Goal: Task Accomplishment & Management: Use online tool/utility

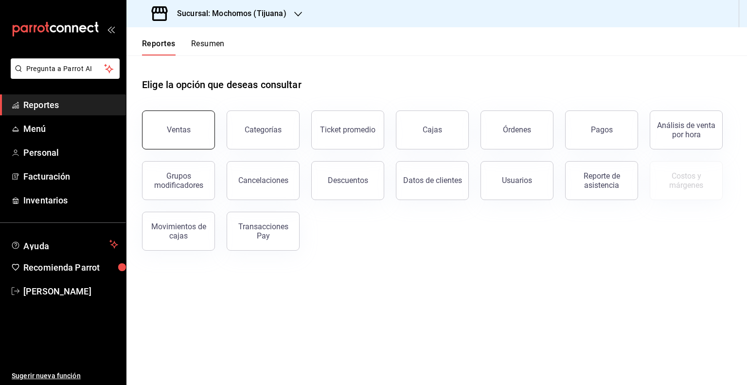
click at [202, 132] on button "Ventas" at bounding box center [178, 129] width 73 height 39
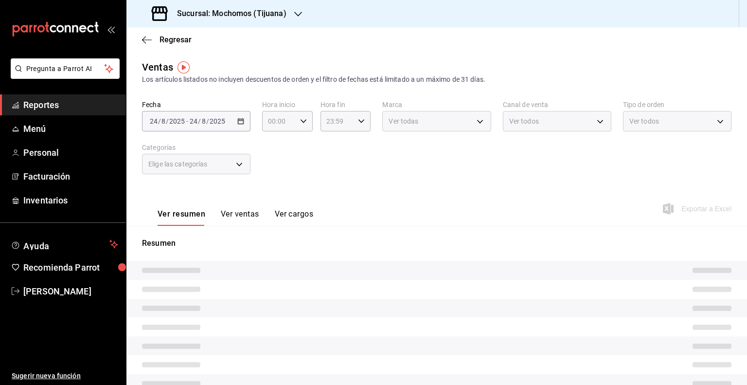
type input "05:00"
type input "PARROT,UBER_EATS,RAPPI,DIDI_FOOD,ONLINE"
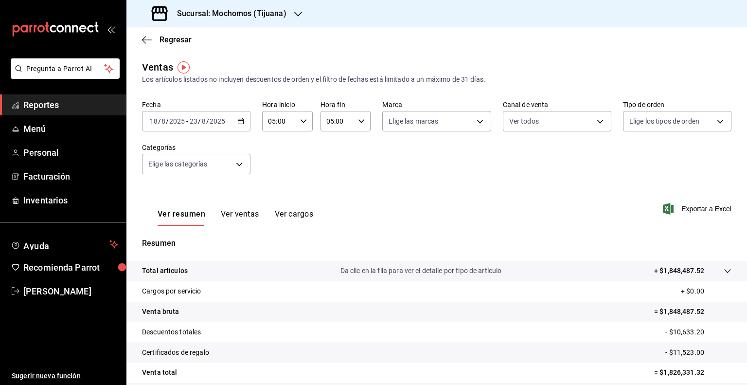
click at [234, 122] on div "[DATE] [DATE] - [DATE] [DATE]" at bounding box center [196, 121] width 108 height 20
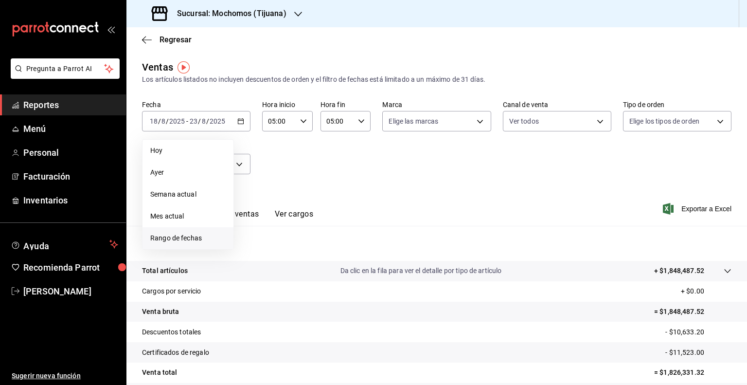
click at [184, 237] on span "Rango de fechas" at bounding box center [187, 238] width 75 height 10
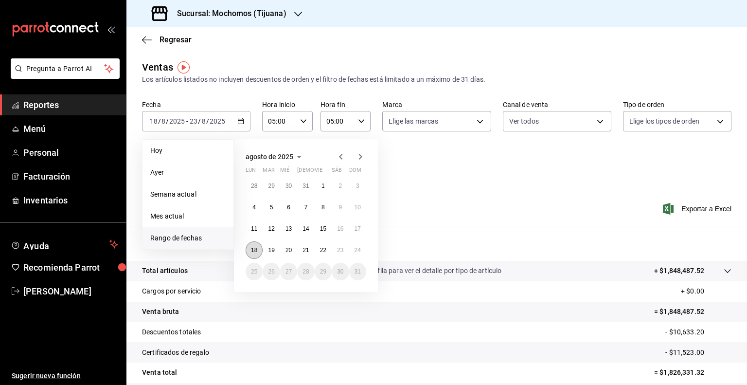
click at [253, 249] on abbr "18" at bounding box center [254, 250] width 6 height 7
click at [360, 254] on button "24" at bounding box center [357, 250] width 17 height 18
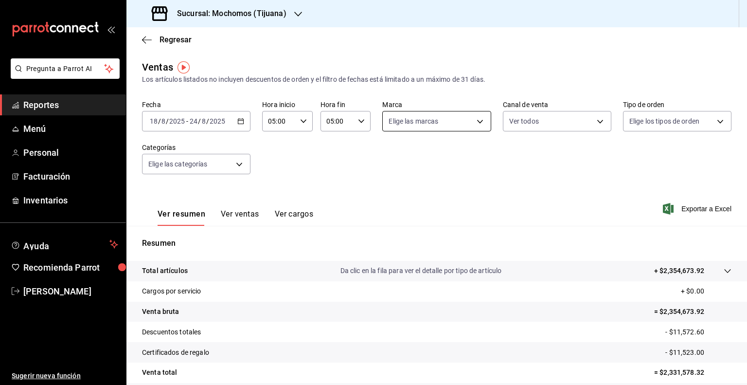
click at [437, 122] on body "Pregunta a Parrot AI Reportes Menú Personal Facturación Inventarios Ayuda Recom…" at bounding box center [373, 192] width 747 height 385
click at [391, 194] on input "checkbox" at bounding box center [390, 191] width 9 height 9
checkbox input "true"
type input "c300ab0f-4e96-434a-ab79-9fec8b673c9f"
checkbox input "true"
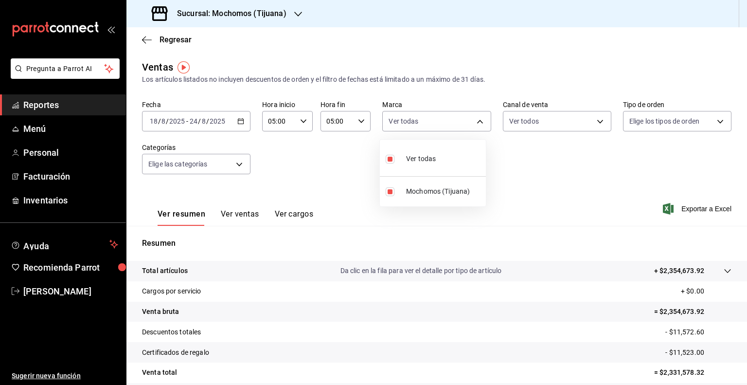
click at [663, 122] on div at bounding box center [373, 192] width 747 height 385
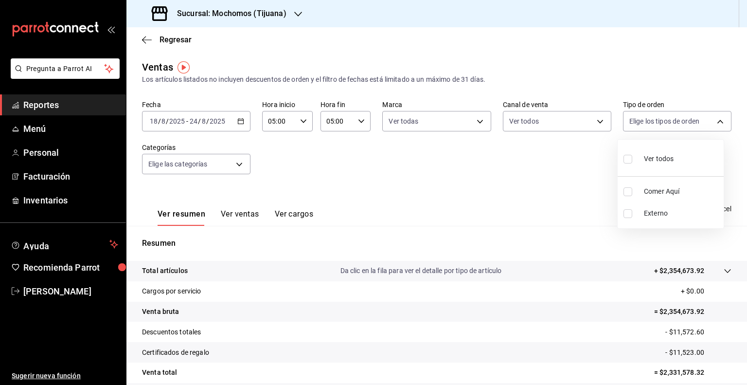
click at [663, 122] on body "Pregunta a Parrot AI Reportes Menú Personal Facturación Inventarios Ayuda Recom…" at bounding box center [373, 192] width 747 height 385
click at [665, 156] on span "Ver todos" at bounding box center [659, 159] width 30 height 10
type input "59fdec9d-7e45-44f1-b527-5416629fe4e9,EXTERNAL"
checkbox input "true"
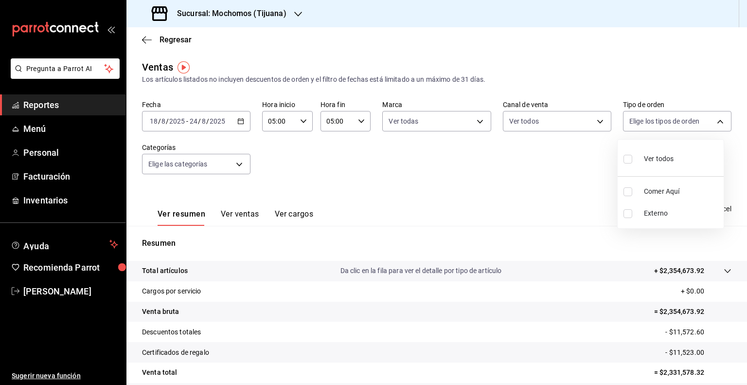
checkbox input "true"
click at [215, 172] on div at bounding box center [373, 192] width 747 height 385
click at [215, 172] on body "Pregunta a Parrot AI Reportes Menú Personal Facturación Inventarios Ayuda Recom…" at bounding box center [373, 192] width 747 height 385
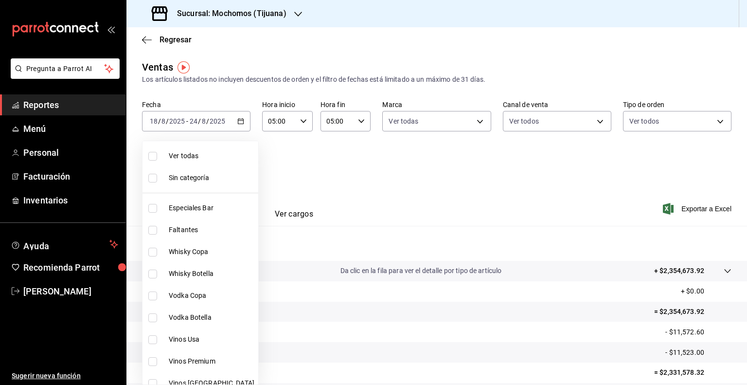
click at [207, 155] on span "Ver todas" at bounding box center [212, 156] width 86 height 10
type input "d01c1a80-0c2c-4bb7-96a3-2750fe7e1a71,a374eb17-8ac6-42e7-8227-74a2ddfc174f,358d4…"
checkbox input "true"
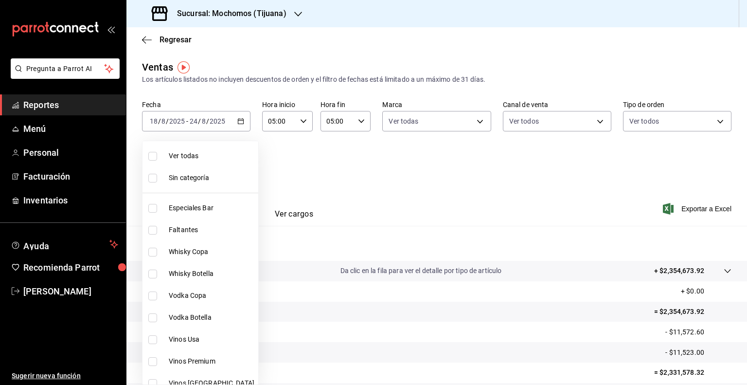
checkbox input "true"
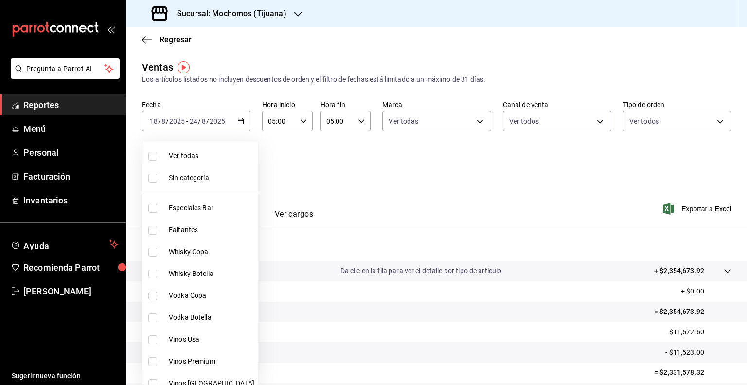
checkbox input "true"
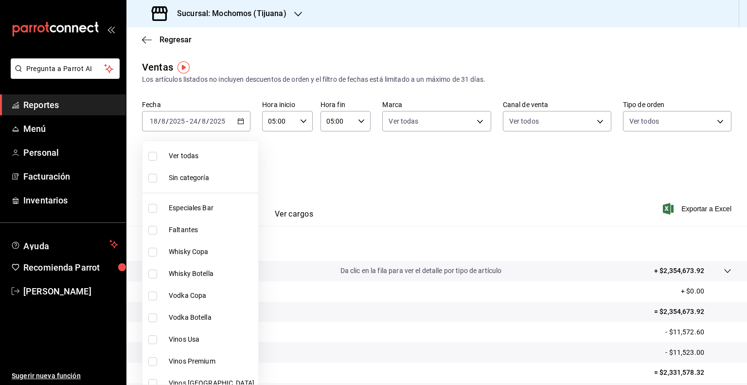
checkbox input "true"
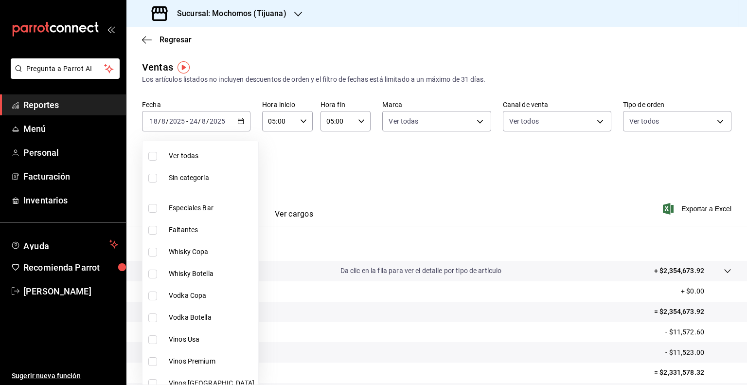
checkbox input "true"
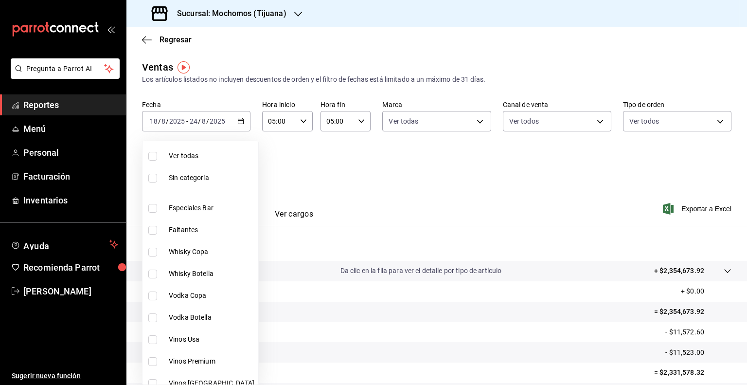
checkbox input "true"
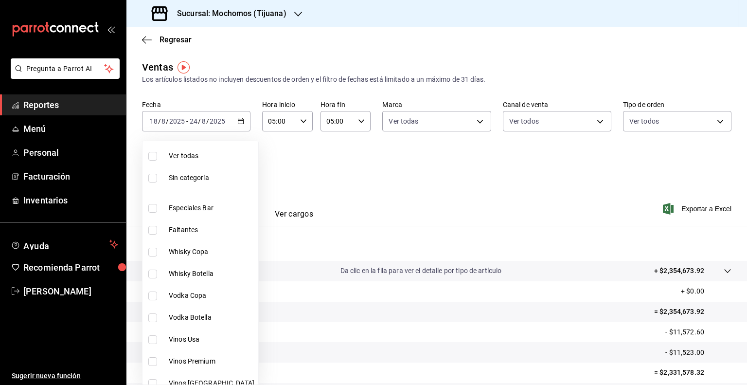
checkbox input "true"
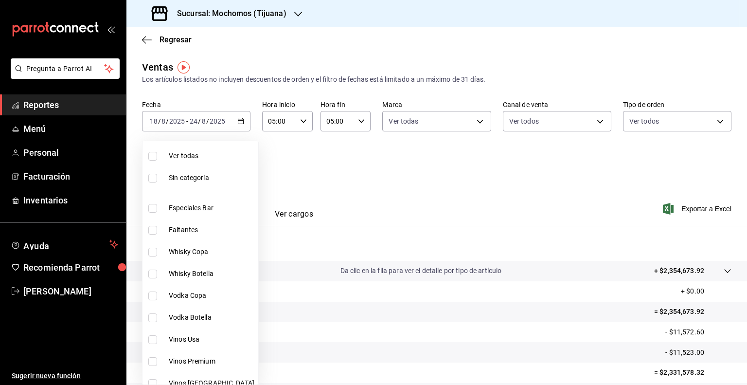
checkbox input "true"
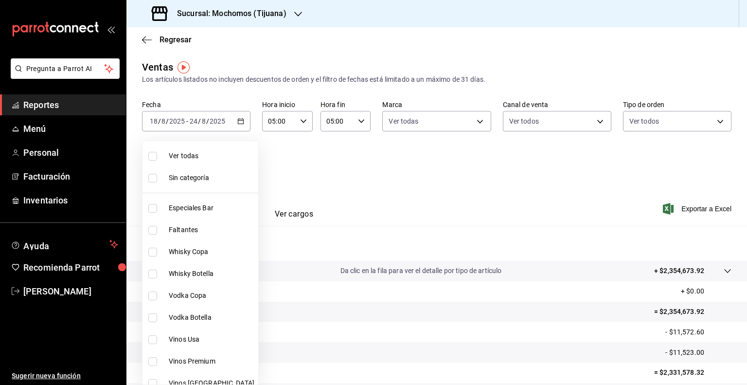
checkbox input "true"
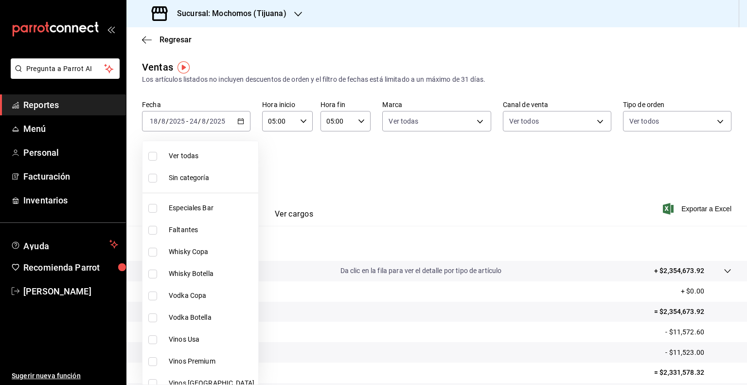
checkbox input "true"
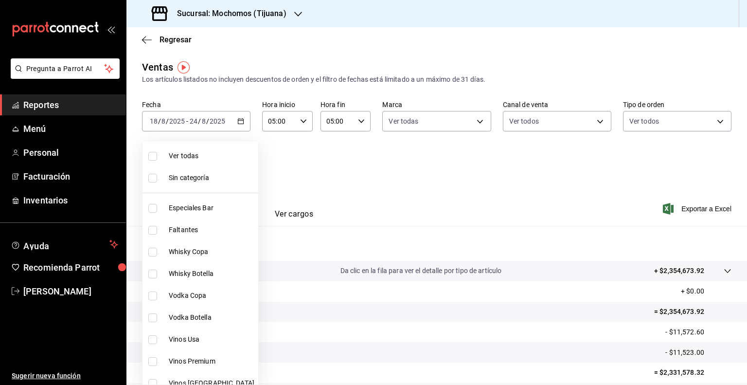
checkbox input "true"
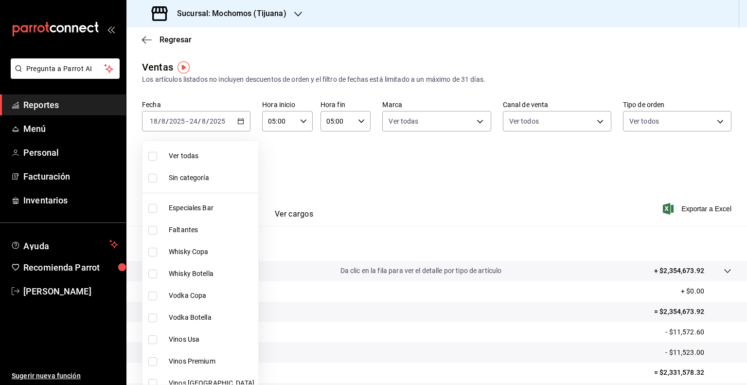
checkbox input "true"
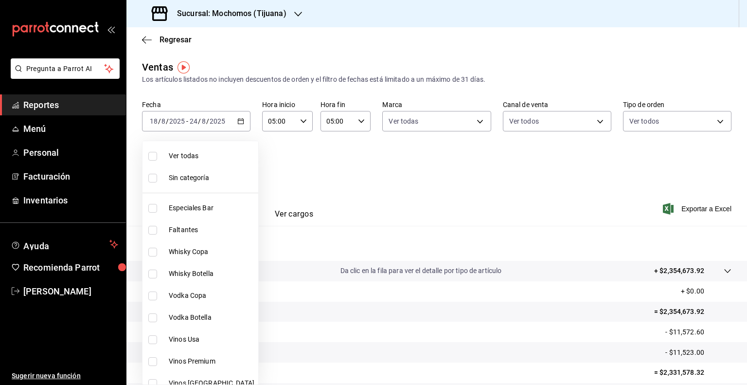
checkbox input "true"
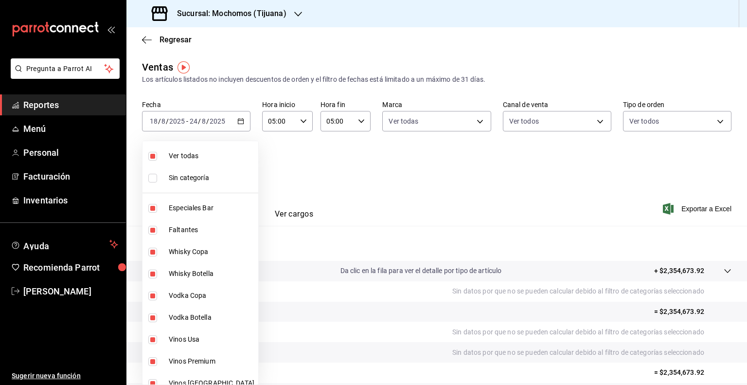
click at [460, 215] on div at bounding box center [373, 192] width 747 height 385
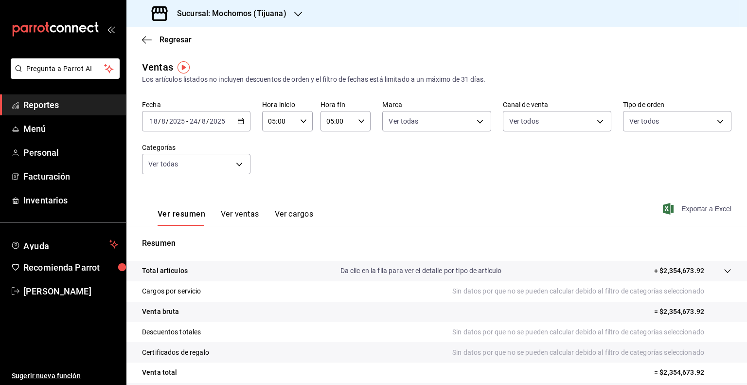
click at [712, 209] on span "Exportar a Excel" at bounding box center [698, 209] width 67 height 12
